Goal: Navigation & Orientation: Find specific page/section

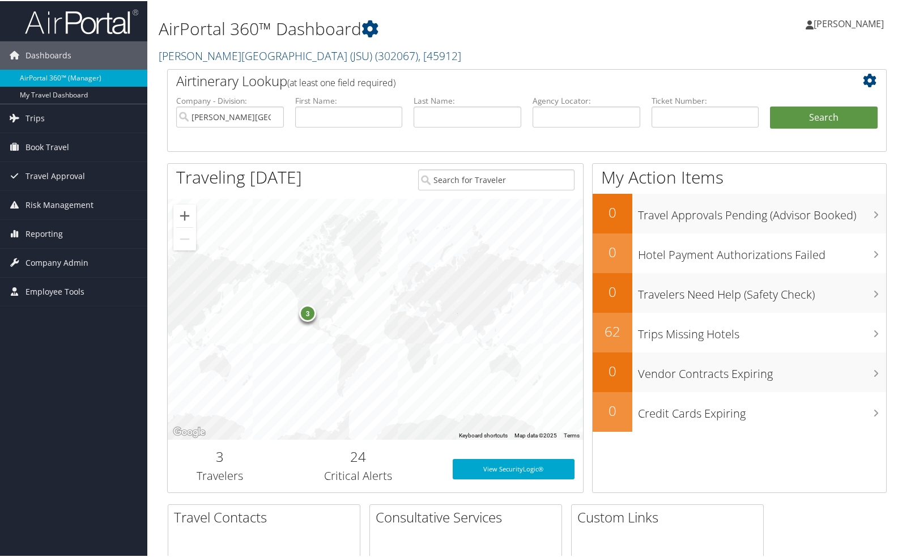
click at [729, 22] on div "[PERSON_NAME] [PERSON_NAME] My Settings Travel Agency Contacts View Travel Prof…" at bounding box center [755, 28] width 302 height 44
click at [306, 315] on div "3" at bounding box center [307, 311] width 17 height 17
